Goal: Task Accomplishment & Management: Manage account settings

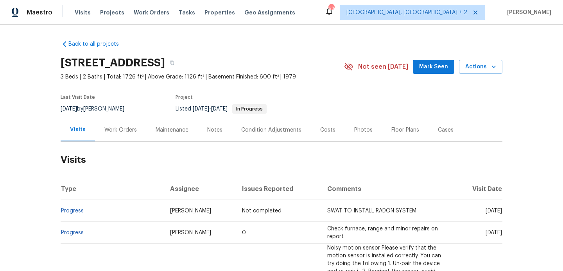
click at [133, 126] on div "Work Orders" at bounding box center [120, 130] width 32 height 8
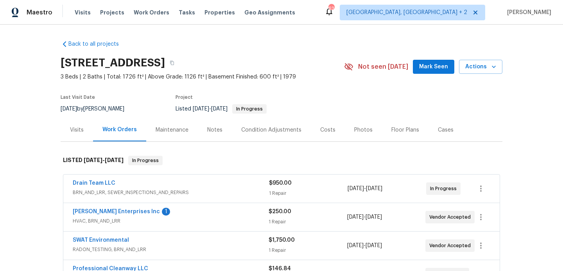
scroll to position [58, 0]
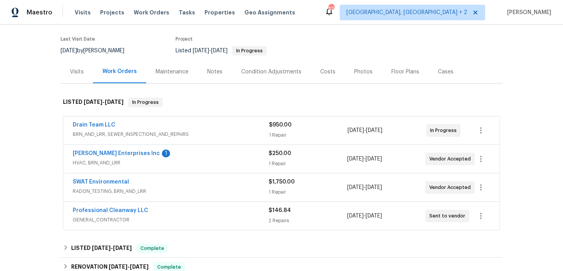
click at [182, 155] on div "[PERSON_NAME] Enterprises Inc 1" at bounding box center [171, 154] width 196 height 9
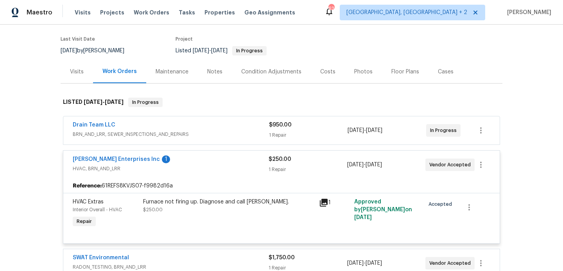
click at [177, 157] on div "[PERSON_NAME] Enterprises Inc 1" at bounding box center [171, 160] width 196 height 9
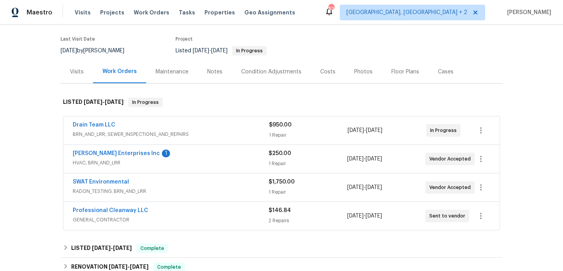
click at [171, 128] on div "Drain Team LLC" at bounding box center [171, 125] width 196 height 9
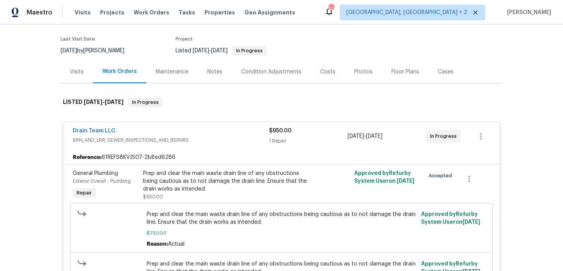
click at [170, 127] on div "Drain Team LLC" at bounding box center [171, 131] width 196 height 9
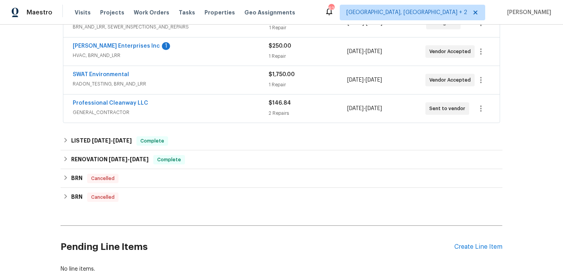
scroll to position [221, 0]
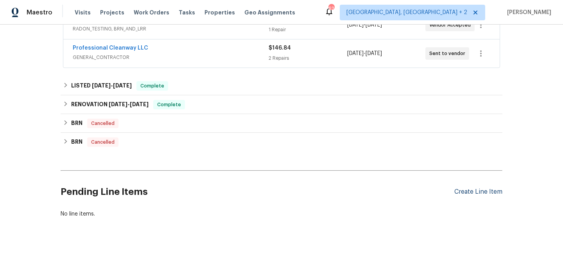
click at [466, 189] on div "Create Line Item" at bounding box center [478, 191] width 48 height 7
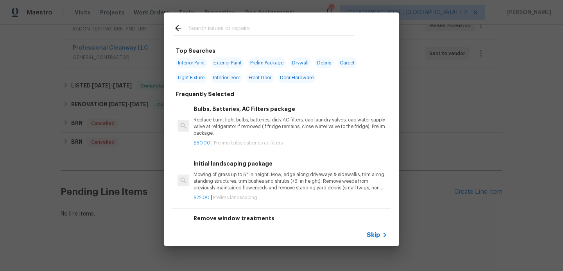
click at [205, 29] on input "text" at bounding box center [271, 29] width 166 height 12
click at [198, 64] on span "Interior Paint" at bounding box center [192, 62] width 32 height 11
type input "Interior Paint"
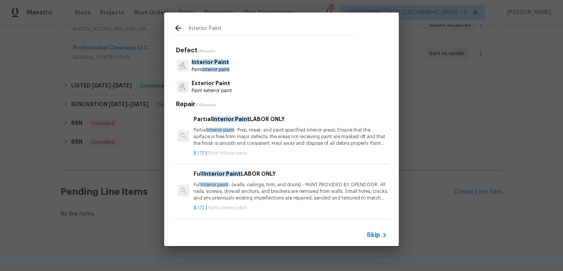
click at [203, 67] on p "Paint interior paint" at bounding box center [211, 69] width 38 height 7
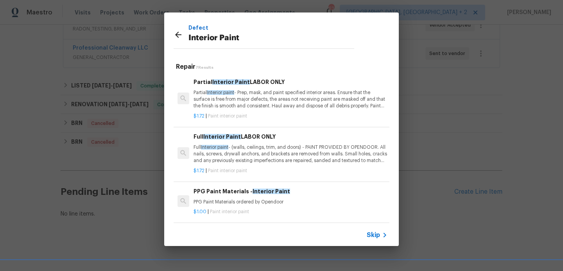
click at [213, 79] on h6 "Partial Interior Paint LABOR ONLY" at bounding box center [291, 82] width 194 height 9
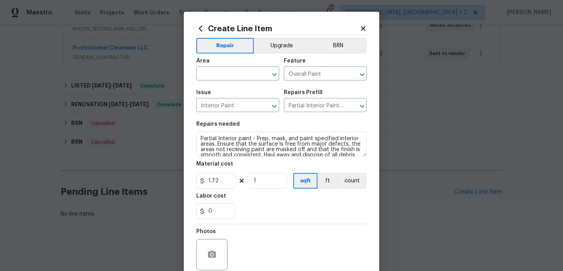
click at [218, 68] on div "Area" at bounding box center [237, 63] width 83 height 10
click at [211, 82] on span "Area ​" at bounding box center [237, 70] width 83 height 32
click at [205, 78] on input "text" at bounding box center [226, 74] width 61 height 12
click at [209, 108] on li "Interior Overall" at bounding box center [237, 105] width 83 height 13
type input "Interior Overall"
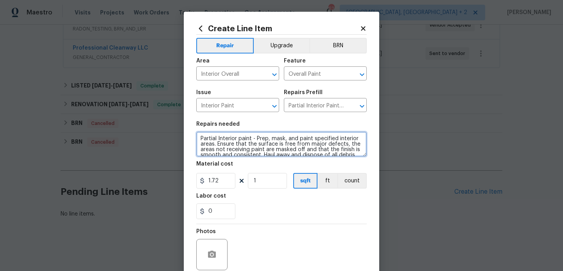
click at [232, 136] on textarea "Partial Interior paint - Prep, mask, and paint specified interior areas. Ensure…" at bounding box center [281, 144] width 170 height 25
paste textarea "That trim is missing in the bedrooms. Please inspect the affected areas and pro…"
type textarea "That trim is missing in the bedrooms. Please inspect the affected areas and pro…"
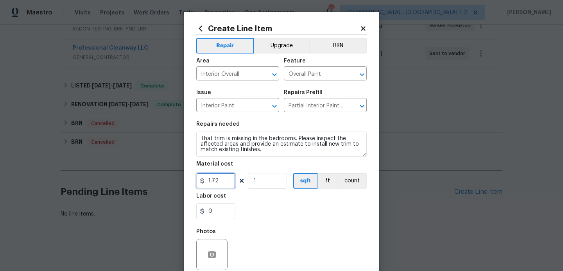
click at [217, 179] on input "1.72" at bounding box center [215, 181] width 39 height 16
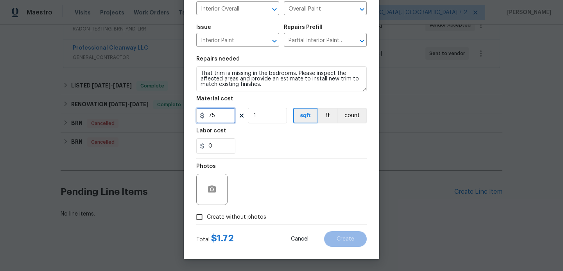
type input "75"
click at [235, 215] on span "Create without photos" at bounding box center [236, 217] width 59 height 8
click at [207, 215] on input "Create without photos" at bounding box center [199, 217] width 15 height 15
checkbox input "true"
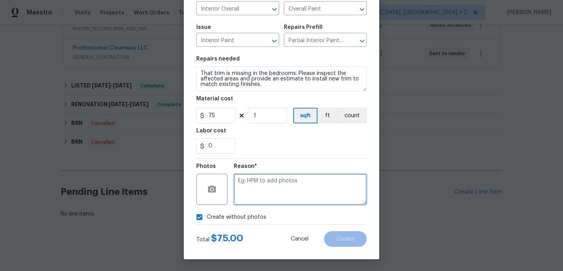
click at [267, 184] on textarea at bounding box center [300, 189] width 133 height 31
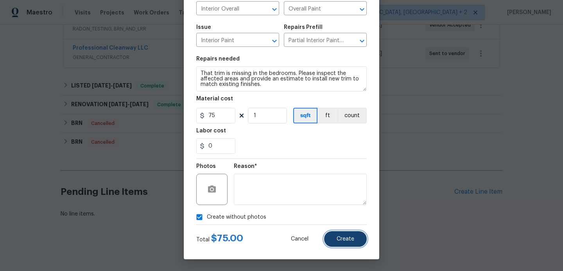
click at [338, 246] on button "Create" at bounding box center [345, 239] width 43 height 16
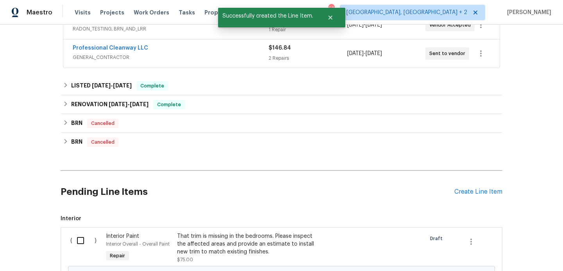
click at [84, 240] on input "checkbox" at bounding box center [83, 241] width 22 height 16
checkbox input "true"
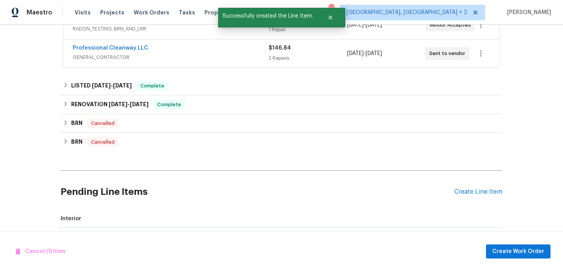
scroll to position [318, 0]
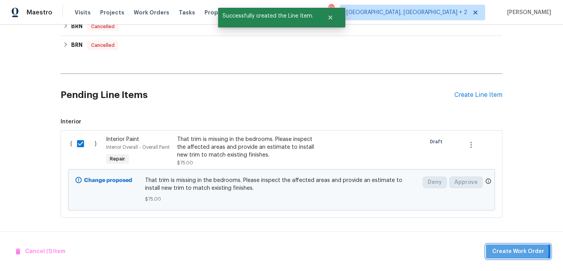
click at [501, 251] on span "Create Work Order" at bounding box center [518, 252] width 52 height 10
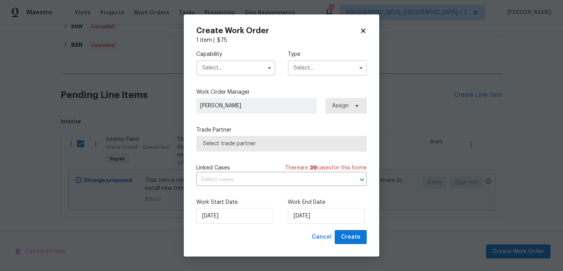
click at [247, 72] on input "text" at bounding box center [235, 68] width 79 height 16
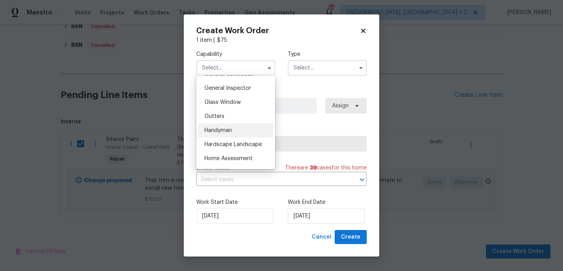
scroll to position [385, 0]
click at [246, 134] on div "Handyman" at bounding box center [235, 129] width 75 height 14
type input "Handyman"
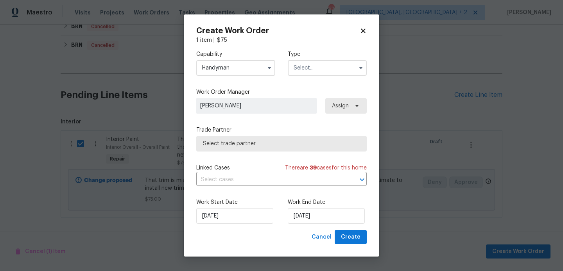
click at [301, 67] on input "text" at bounding box center [327, 68] width 79 height 16
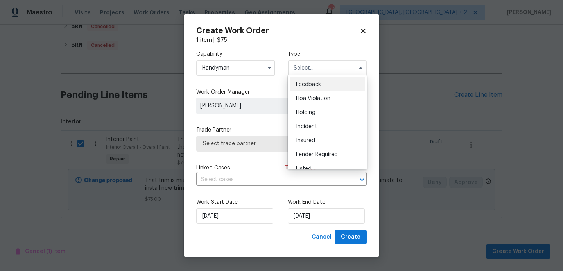
click at [312, 81] on div "Feedback" at bounding box center [327, 84] width 75 height 14
type input "Feedback"
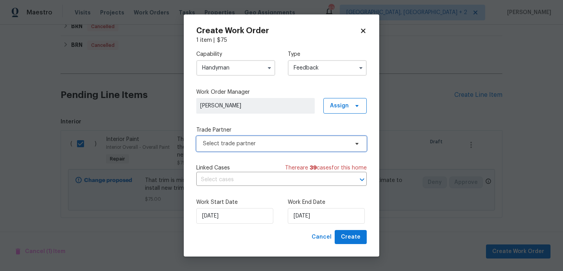
click at [251, 149] on span "Select trade partner" at bounding box center [281, 144] width 170 height 16
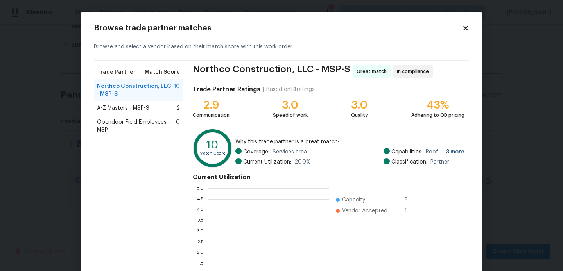
scroll to position [109, 122]
click at [149, 111] on div "A-Z Masters - MSP-S 2" at bounding box center [138, 108] width 83 height 8
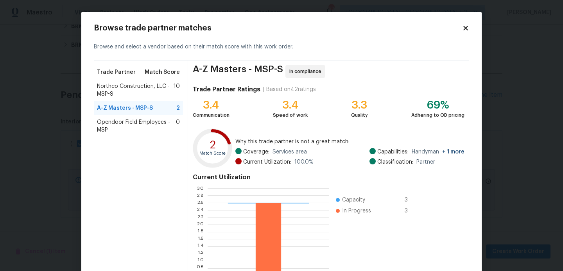
scroll to position [74, 0]
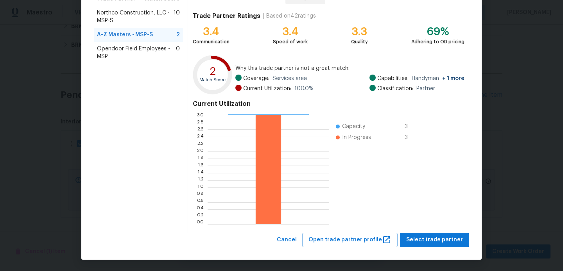
click at [428, 231] on div "A-Z Masters - MSP-S In compliance Trade Partner Ratings | Based on 42 ratings 3…" at bounding box center [328, 110] width 281 height 246
click at [428, 237] on span "Select trade partner" at bounding box center [434, 240] width 57 height 10
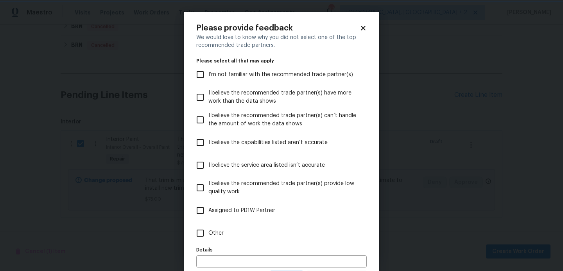
scroll to position [0, 0]
click at [223, 231] on span "Other" at bounding box center [215, 233] width 15 height 8
click at [208, 231] on input "Other" at bounding box center [200, 233] width 16 height 16
checkbox input "true"
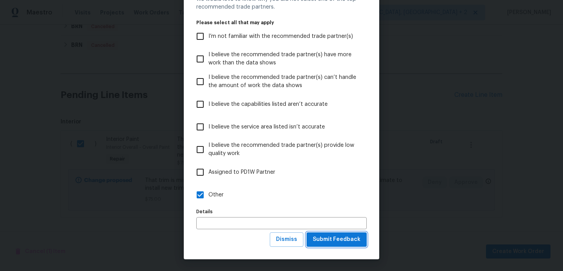
click at [332, 234] on button "Submit Feedback" at bounding box center [337, 240] width 60 height 14
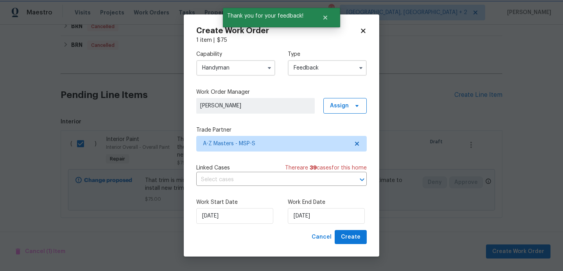
scroll to position [0, 0]
click at [321, 221] on input "21/08/2025" at bounding box center [326, 216] width 77 height 16
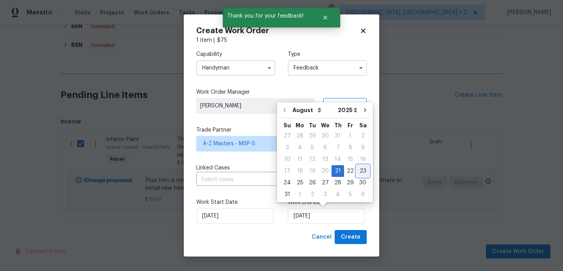
click at [358, 172] on div "23" at bounding box center [363, 171] width 13 height 11
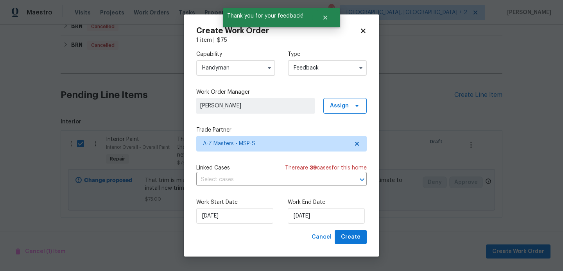
type input "23/08/2025"
click at [353, 236] on span "Create" at bounding box center [351, 238] width 20 height 10
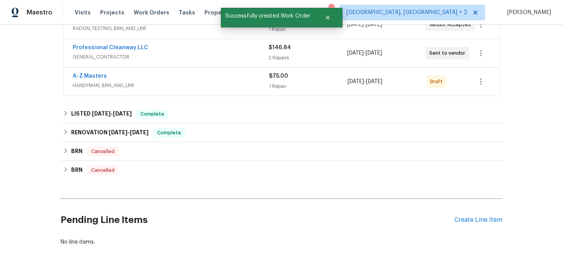
scroll to position [217, 0]
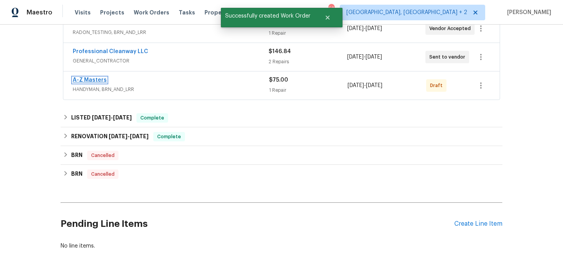
click at [103, 81] on link "A-Z Masters" at bounding box center [90, 79] width 34 height 5
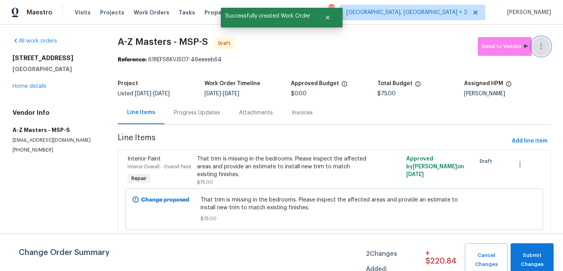
click at [544, 42] on icon "button" at bounding box center [540, 46] width 9 height 9
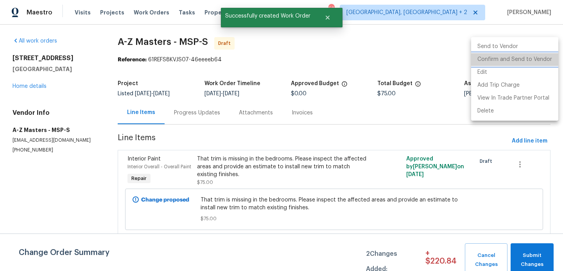
click at [545, 57] on li "Confirm and Send to Vendor" at bounding box center [514, 59] width 87 height 13
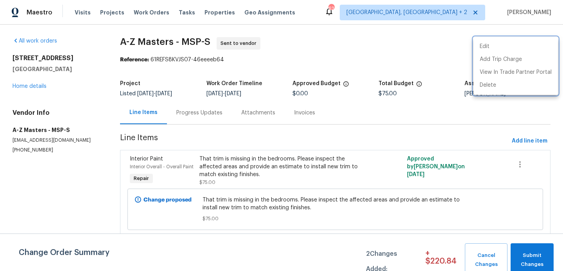
click at [531, 249] on div at bounding box center [281, 135] width 563 height 271
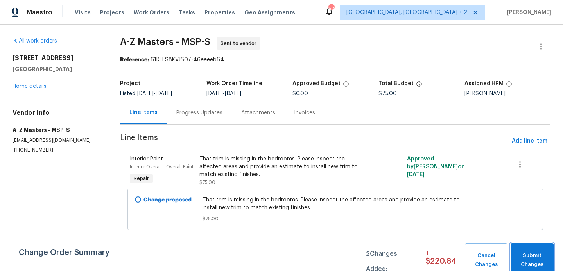
click at [531, 258] on span "Submit Changes" at bounding box center [532, 260] width 35 height 18
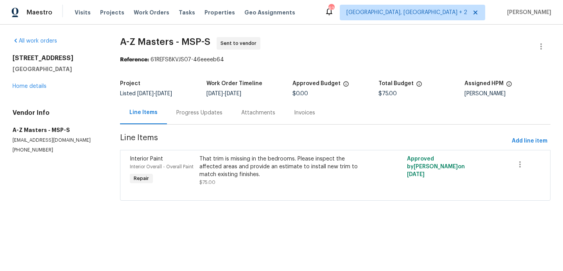
click at [203, 104] on div "Progress Updates" at bounding box center [199, 112] width 65 height 23
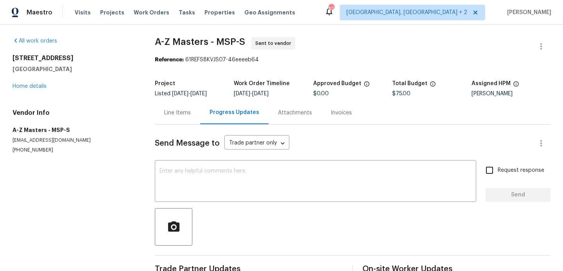
click at [229, 162] on div "Send Message to Trade partner only Trade partner only ​ x ​ Request response Se…" at bounding box center [353, 202] width 396 height 155
click at [229, 176] on textarea at bounding box center [316, 182] width 312 height 27
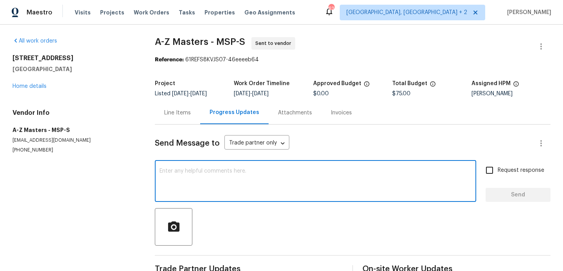
paste textarea "Hi, this is Blessida with Opendoor. I’m confirming you received the WO for the …"
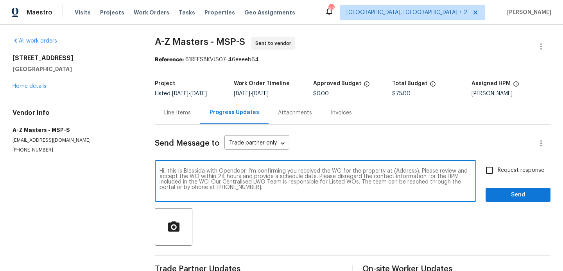
scroll to position [5, 0]
click at [400, 173] on textarea "Hi, this is Blessida with Opendoor. I’m confirming you received the WO for the …" at bounding box center [316, 182] width 312 height 27
paste textarea "14231 E 143rd Ln, Burnsville, MN 55337"
type textarea "Hi, this is Blessida with Opendoor. I’m confirming you received the WO for the …"
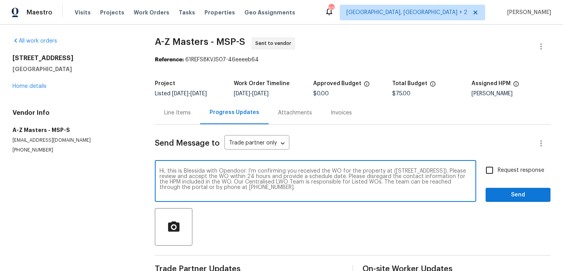
click at [495, 171] on input "Request response" at bounding box center [489, 170] width 16 height 16
checkbox input "true"
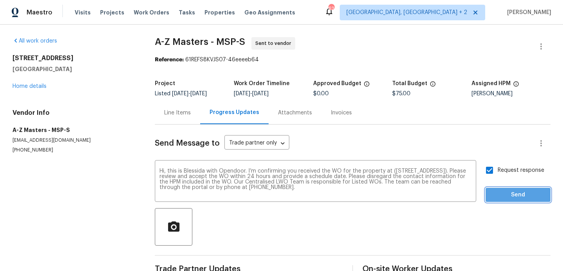
click at [498, 197] on span "Send" at bounding box center [518, 195] width 52 height 10
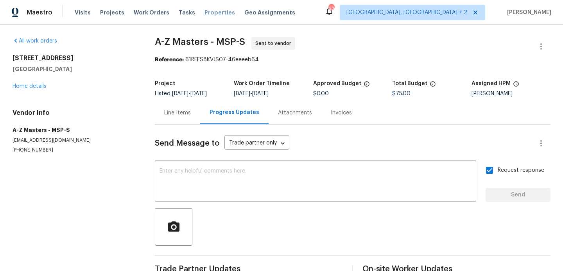
scroll to position [0, 0]
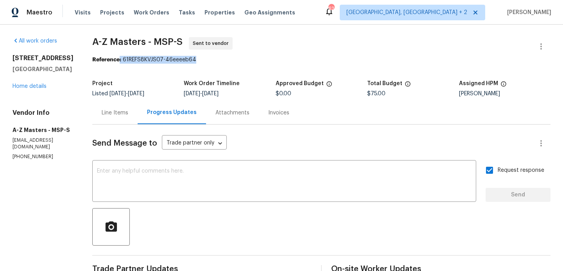
drag, startPoint x: 108, startPoint y: 60, endPoint x: 187, endPoint y: 60, distance: 79.0
click at [187, 60] on div "Reference: 61REFS8KVJS07-46eeeeb64" at bounding box center [321, 60] width 458 height 8
click at [136, 61] on div "Reference: 61REFS8KVJS07-46eeeeb64" at bounding box center [321, 60] width 458 height 8
drag, startPoint x: 111, startPoint y: 60, endPoint x: 201, endPoint y: 60, distance: 89.5
click at [201, 60] on div "Reference: 61REFS8KVJS07-46eeeeb64" at bounding box center [321, 60] width 458 height 8
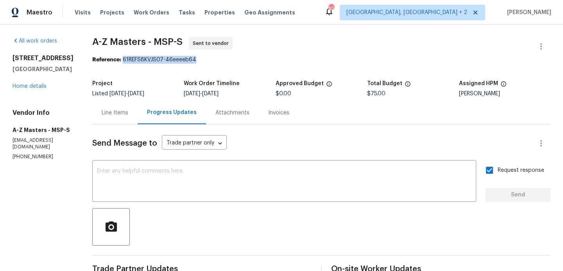
copy div "61REFS8KVJS07-46eeeeb64"
drag, startPoint x: 79, startPoint y: 44, endPoint x: 133, endPoint y: 44, distance: 54.3
click at [133, 44] on div "All work orders 14231 E 143rd Ln Burnsville, MN 55337 Home details Vendor Info …" at bounding box center [281, 189] width 563 height 328
copy span "A-Z Masters"
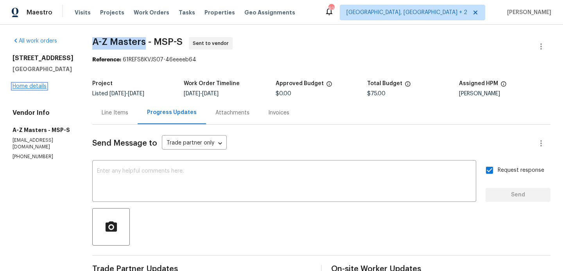
click at [29, 89] on link "Home details" at bounding box center [30, 86] width 34 height 5
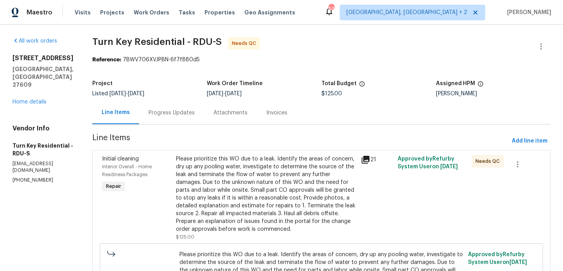
click at [189, 114] on div "Progress Updates" at bounding box center [172, 113] width 46 height 8
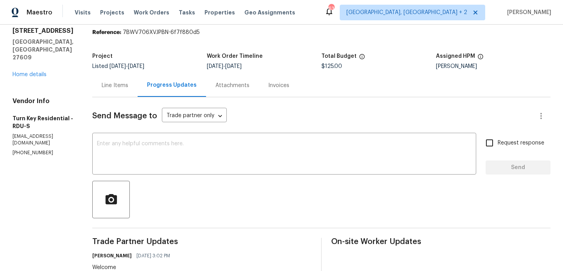
scroll to position [24, 0]
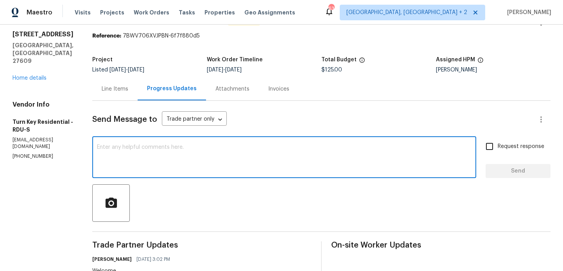
click at [196, 162] on textarea at bounding box center [284, 158] width 375 height 27
paste textarea "get a cost for this. Recommend replumb kitchen supply and drain waste correct C…"
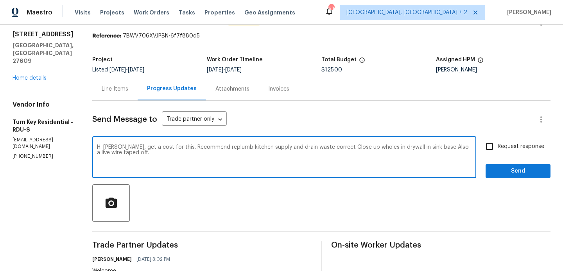
click at [138, 147] on textarea "Hi [PERSON_NAME], get a cost for this. Recommend replumb kitchen supply and dra…" at bounding box center [284, 158] width 375 height 27
click at [244, 156] on textarea "Hi [PERSON_NAME],could you please let us to get a cost for this. Recommend repl…" at bounding box center [284, 158] width 375 height 27
click at [252, 147] on textarea "Hi [PERSON_NAME],could you please let us to get a cost for this. Recommend repl…" at bounding box center [284, 158] width 375 height 27
type textarea "Hi [PERSON_NAME],could you please let us to get a cost for this. Recommend repl…"
click at [490, 140] on input "Request response" at bounding box center [489, 146] width 16 height 16
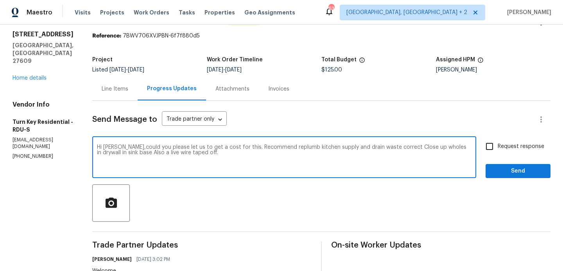
checkbox input "true"
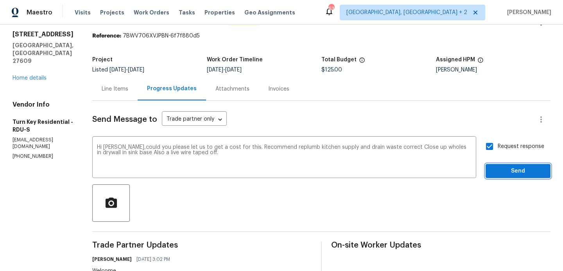
click at [493, 165] on button "Send" at bounding box center [518, 171] width 65 height 14
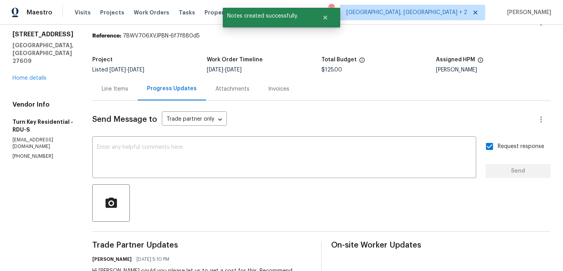
click at [113, 94] on div "Line Items" at bounding box center [114, 88] width 45 height 23
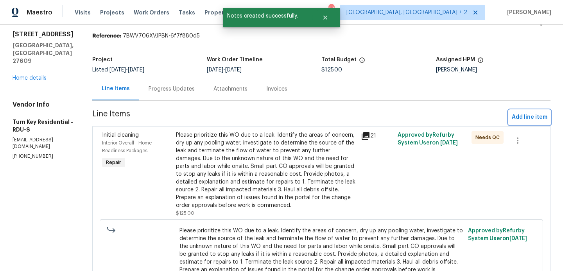
click at [531, 124] on button "Add line item" at bounding box center [530, 117] width 42 height 14
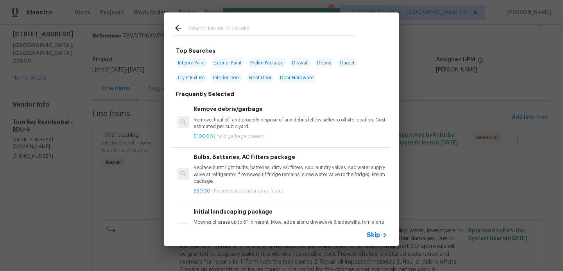
click at [204, 24] on input "text" at bounding box center [271, 29] width 166 height 12
type input "a"
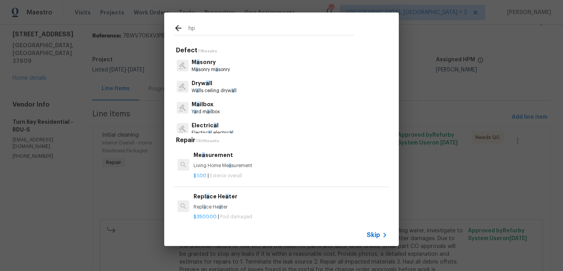
type input "hpm"
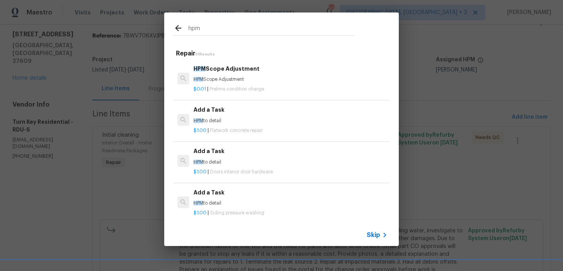
click at [214, 119] on p "HPM to detail" at bounding box center [291, 121] width 194 height 7
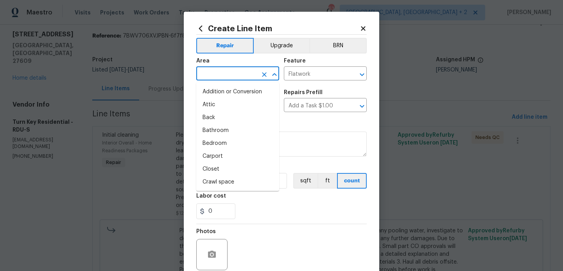
click at [218, 77] on input "text" at bounding box center [226, 74] width 61 height 12
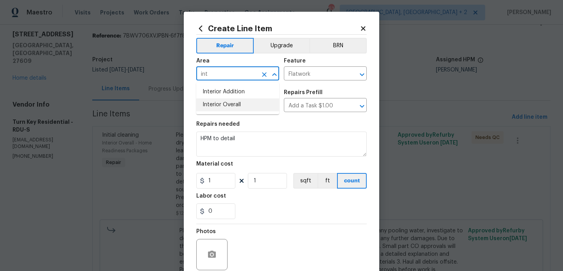
click at [224, 110] on li "Interior Overall" at bounding box center [237, 105] width 83 height 13
type input "Interior Overall"
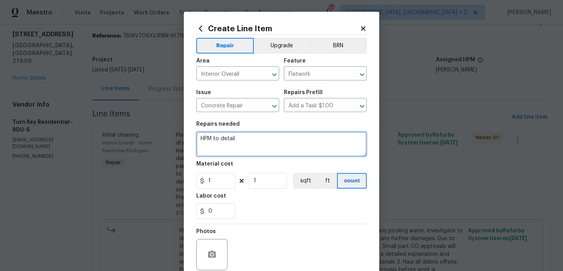
click at [224, 134] on textarea "HPM to detail" at bounding box center [281, 144] width 170 height 25
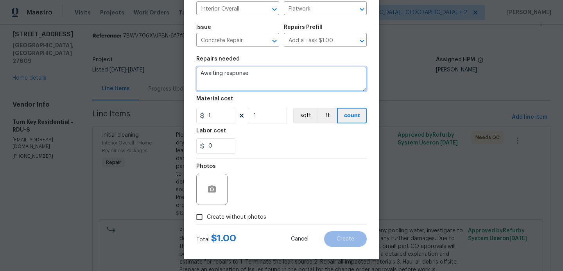
type textarea "Awaiting response"
click at [240, 222] on label "Create without photos" at bounding box center [229, 217] width 74 height 15
click at [207, 222] on input "Create without photos" at bounding box center [199, 217] width 15 height 15
checkbox input "true"
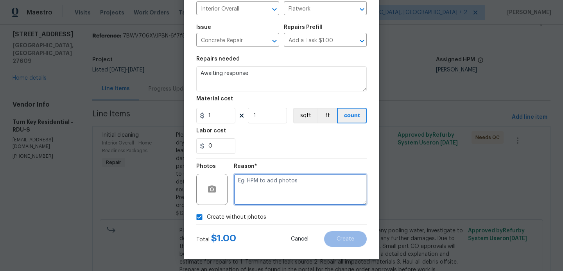
click at [294, 188] on textarea at bounding box center [300, 189] width 133 height 31
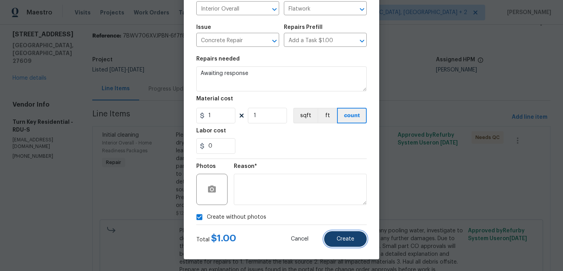
click at [350, 244] on button "Create" at bounding box center [345, 239] width 43 height 16
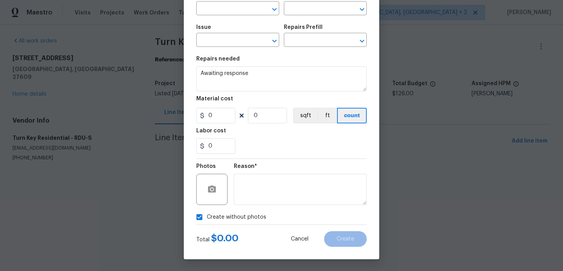
scroll to position [0, 0]
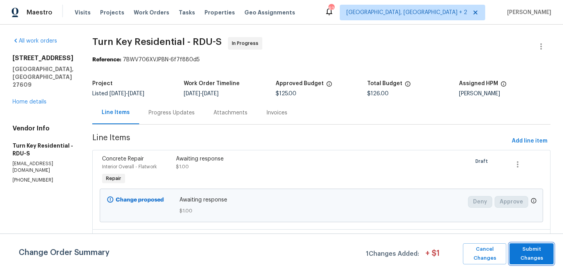
click at [531, 252] on span "Submit Changes" at bounding box center [531, 254] width 36 height 18
